Goal: Find specific page/section: Find specific page/section

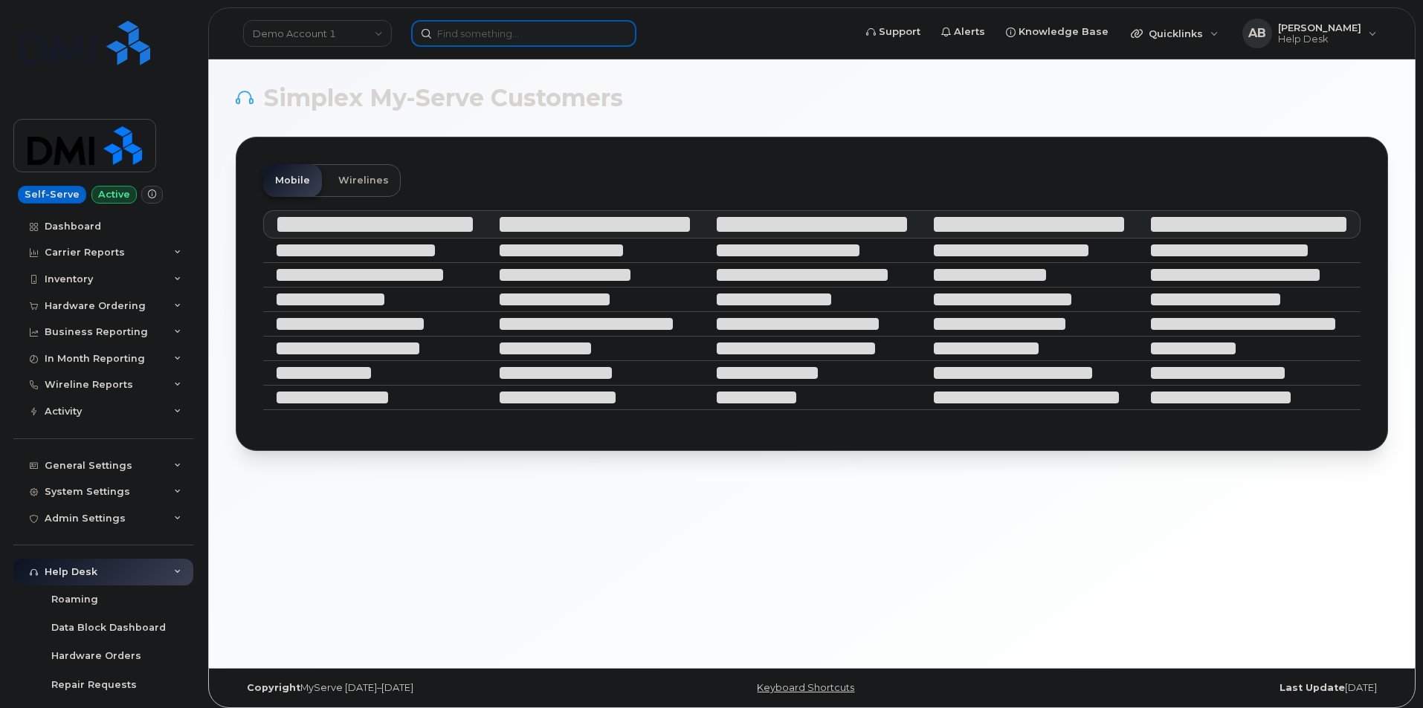
click at [485, 40] on input at bounding box center [523, 33] width 225 height 27
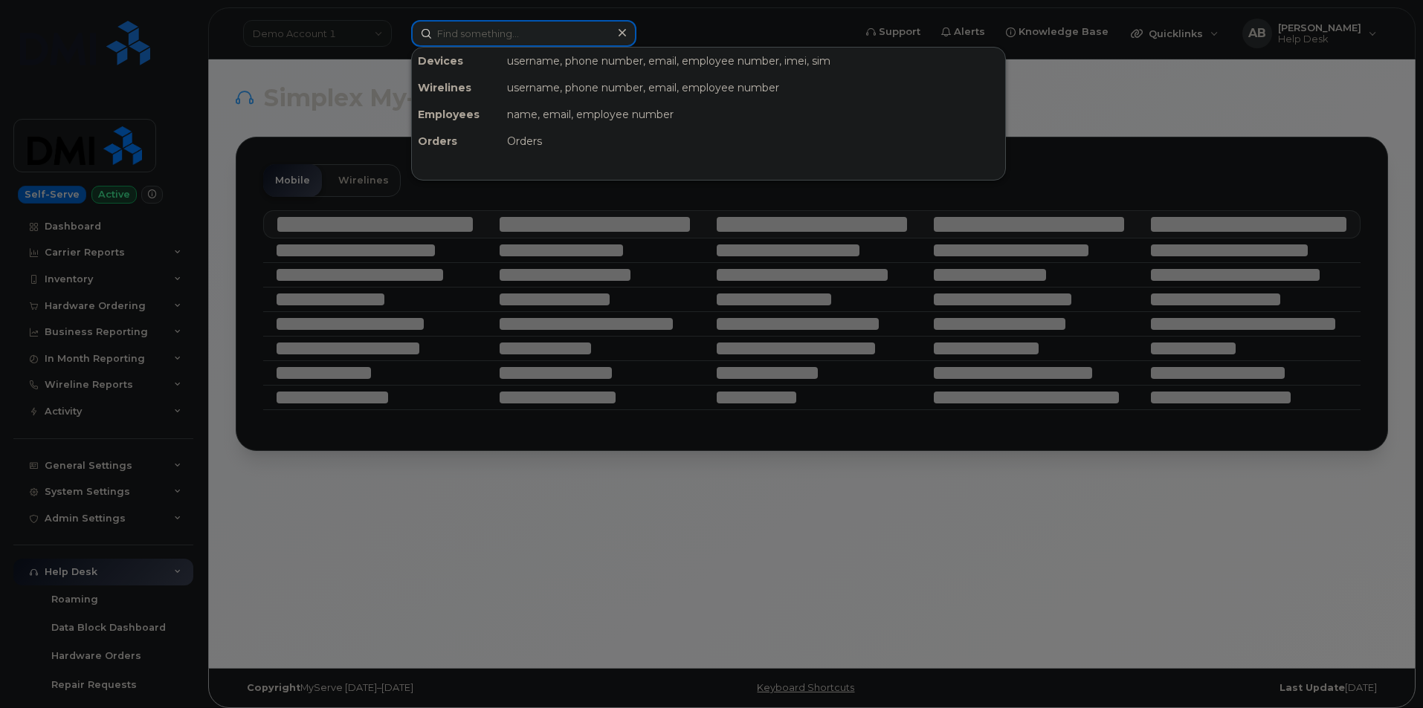
paste input "352400472071535"
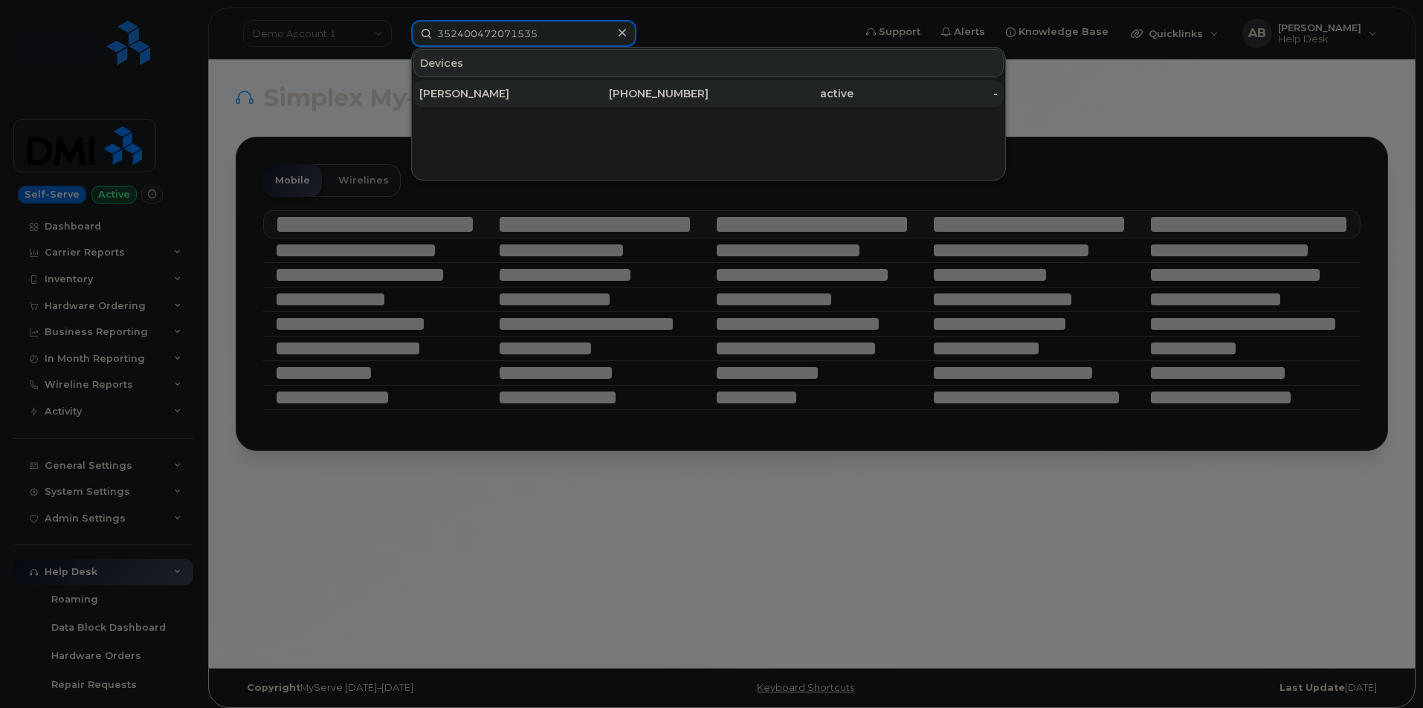
type input "352400472071535"
click at [519, 94] on div "[PERSON_NAME]" at bounding box center [491, 93] width 145 height 15
